Goal: Communication & Community: Answer question/provide support

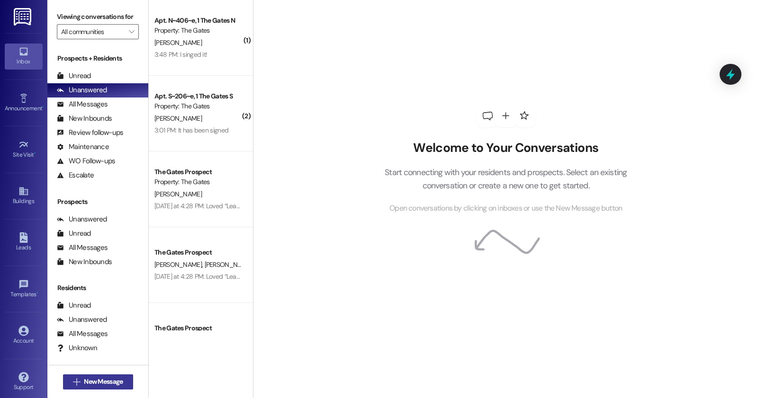
click at [118, 381] on span "New Message" at bounding box center [103, 382] width 39 height 10
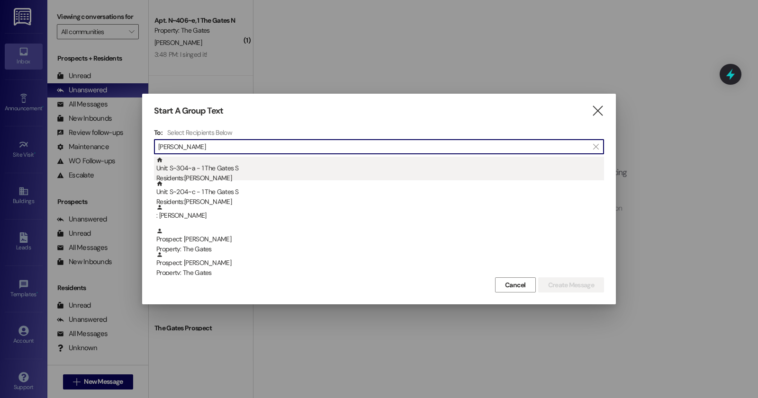
type input "[PERSON_NAME]"
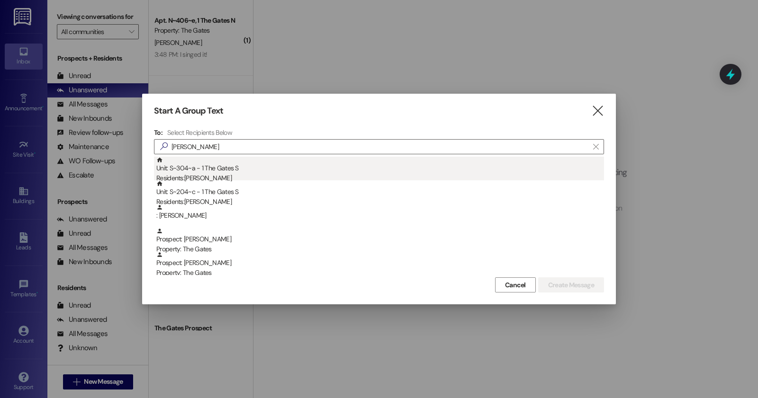
click at [373, 170] on div "Unit: S~304~a - 1 The Gates S Residents: [PERSON_NAME]" at bounding box center [380, 170] width 448 height 27
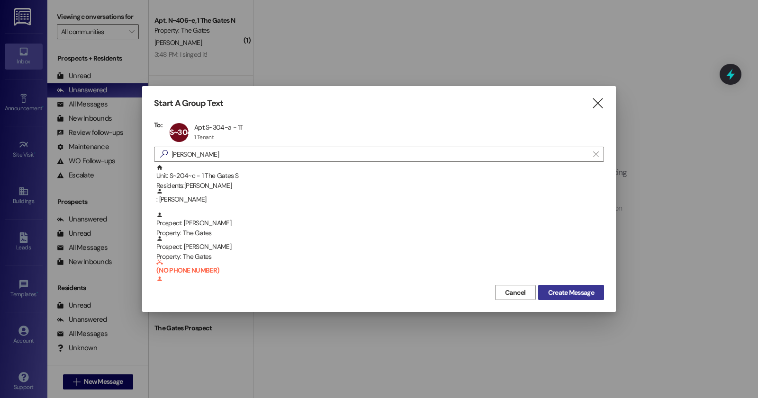
click at [579, 295] on span "Create Message" at bounding box center [571, 293] width 46 height 10
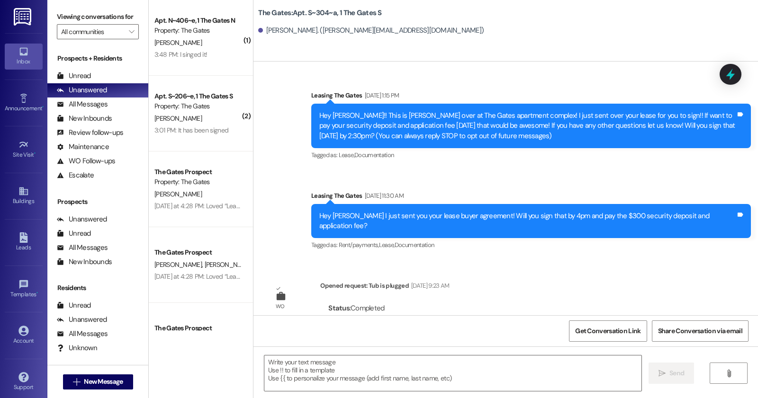
scroll to position [21594, 0]
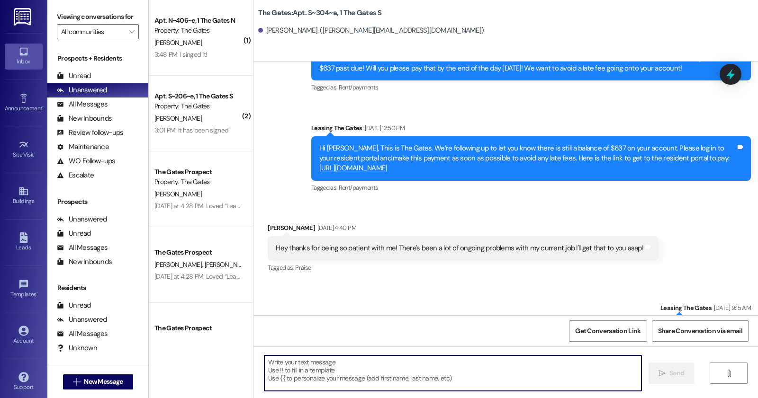
click at [373, 380] on textarea at bounding box center [452, 374] width 377 height 36
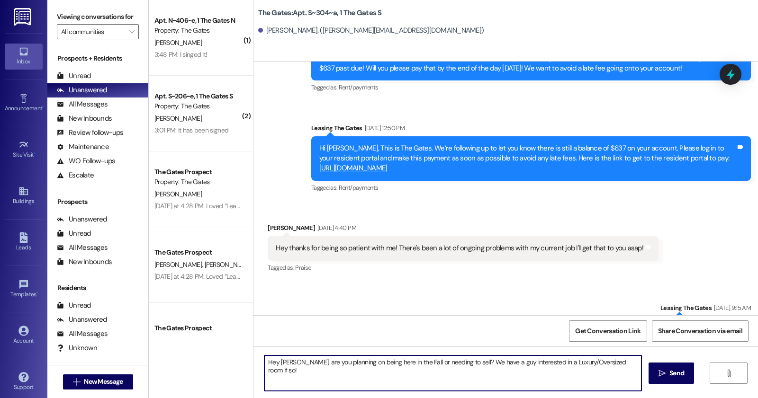
click at [453, 362] on textarea "Hey [PERSON_NAME], are you planning on being here in the Fall or needing to sel…" at bounding box center [452, 374] width 377 height 36
click at [413, 363] on textarea "Hey [PERSON_NAME], are you planning on being here in the Fall or needing to sel…" at bounding box center [452, 374] width 377 height 36
click at [477, 365] on textarea "Hey [PERSON_NAME], are you planning on being here in the Fall or are you needin…" at bounding box center [452, 374] width 377 height 36
click at [507, 377] on textarea "Hey [PERSON_NAME], are you planning on being here in the Fall or are you needin…" at bounding box center [452, 374] width 377 height 36
type textarea "Hey [PERSON_NAME], are you planning on being here in the Fall or are you needin…"
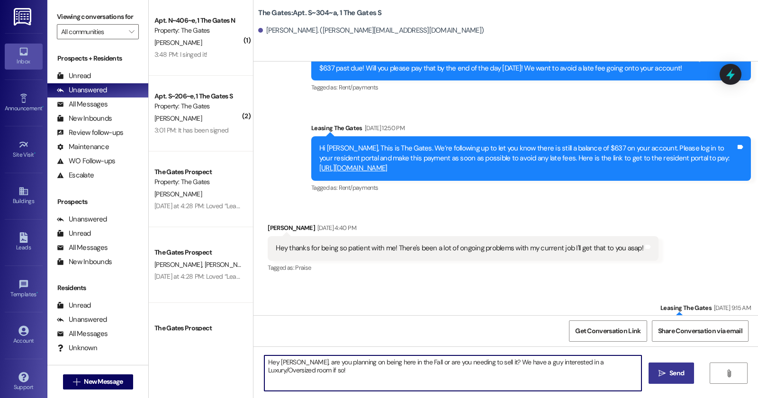
click at [680, 372] on span "Send" at bounding box center [676, 374] width 15 height 10
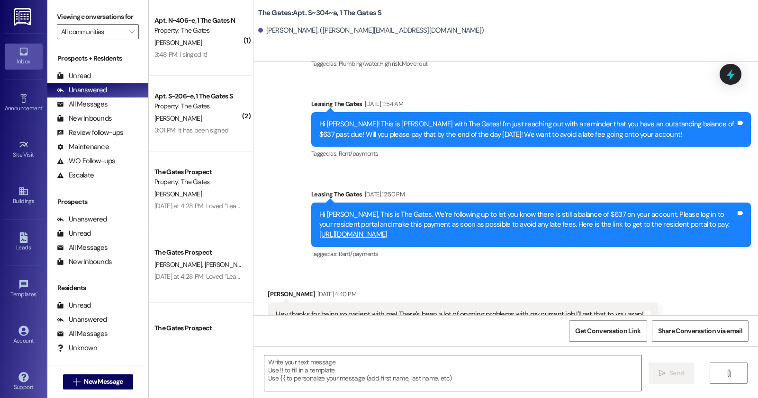
scroll to position [21661, 0]
